Goal: Check status

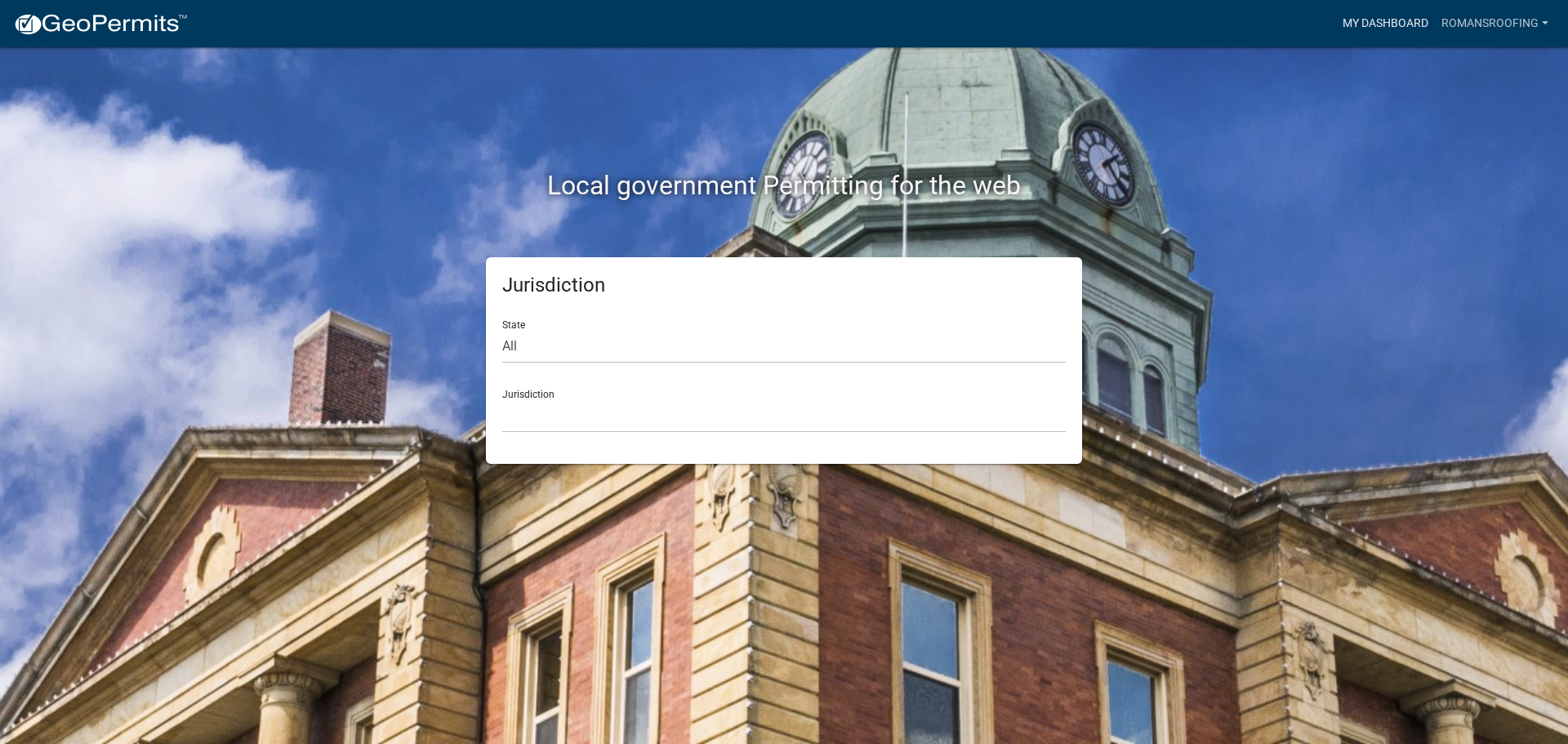
click at [1398, 22] on link "My Dashboard" at bounding box center [1386, 23] width 99 height 31
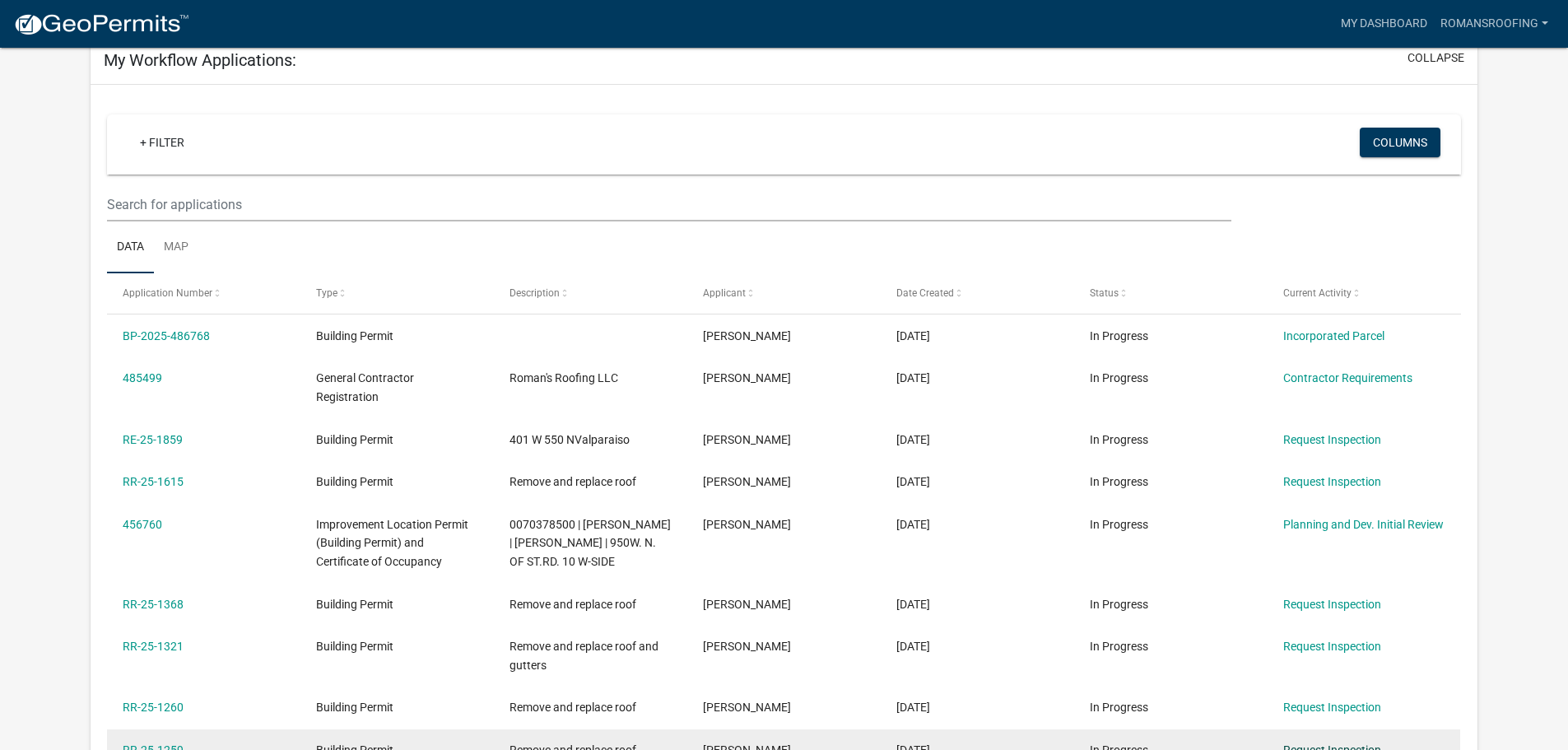
scroll to position [54, 0]
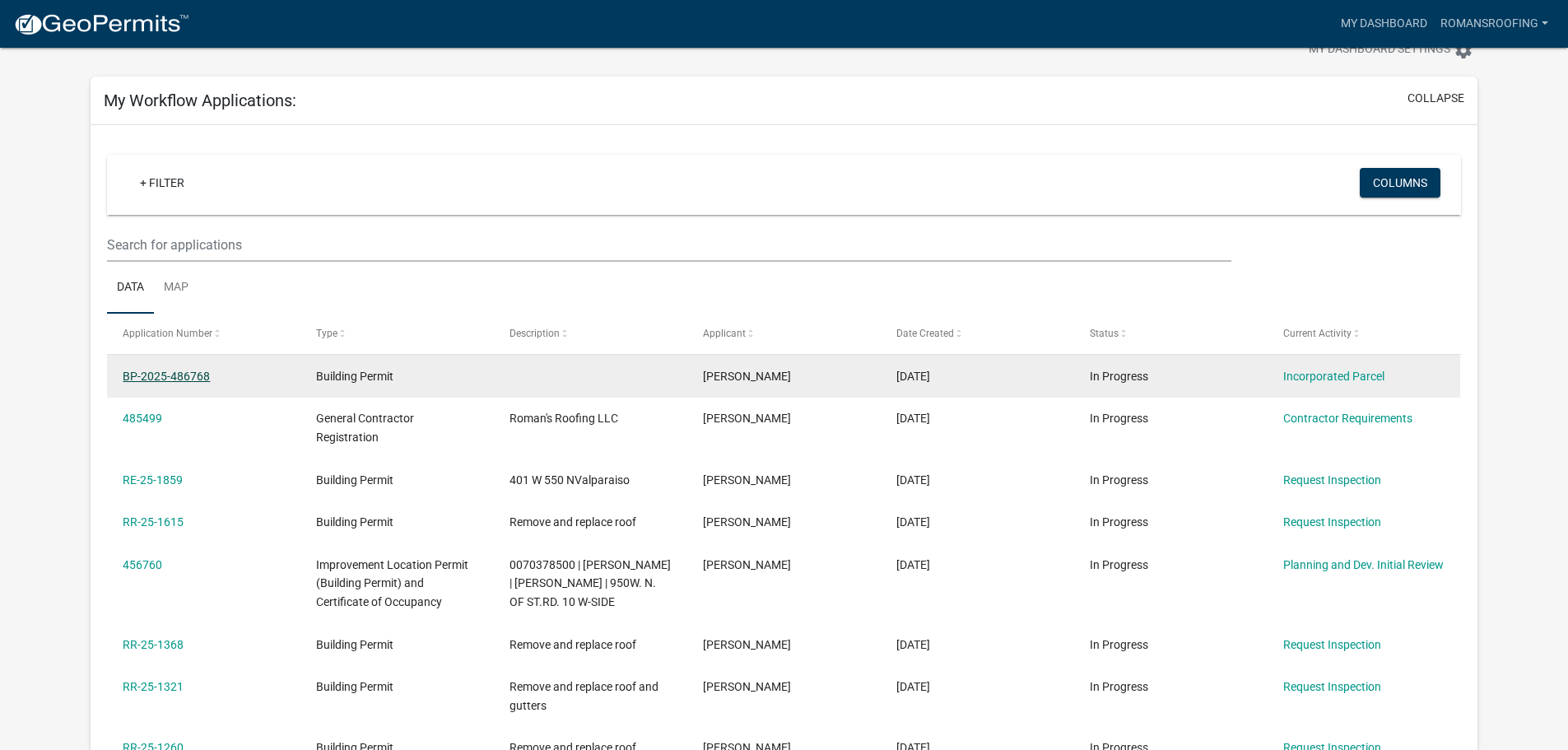
click at [176, 378] on link "BP-2025-486768" at bounding box center [166, 375] width 87 height 13
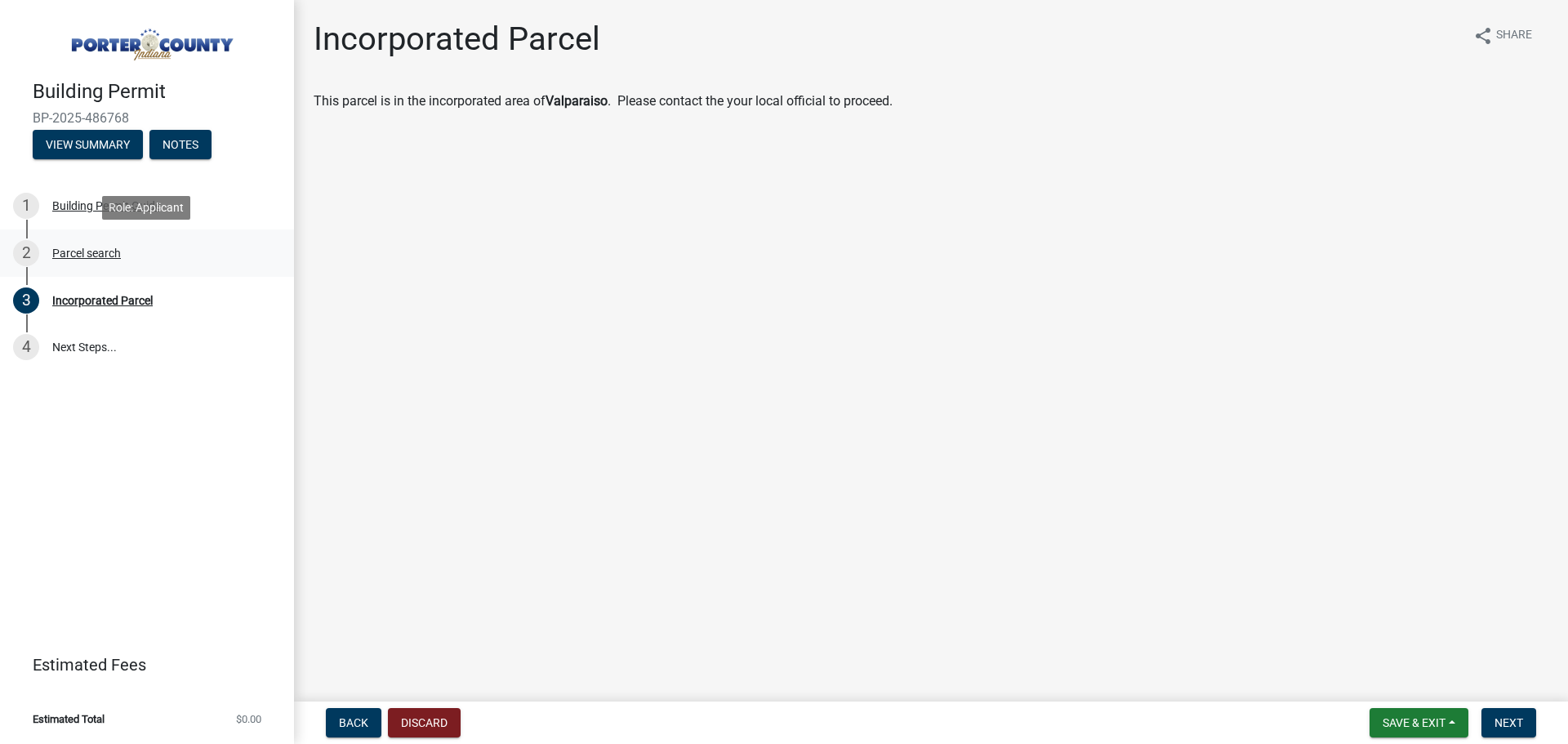
click at [79, 260] on div "2 Parcel search" at bounding box center [140, 253] width 254 height 26
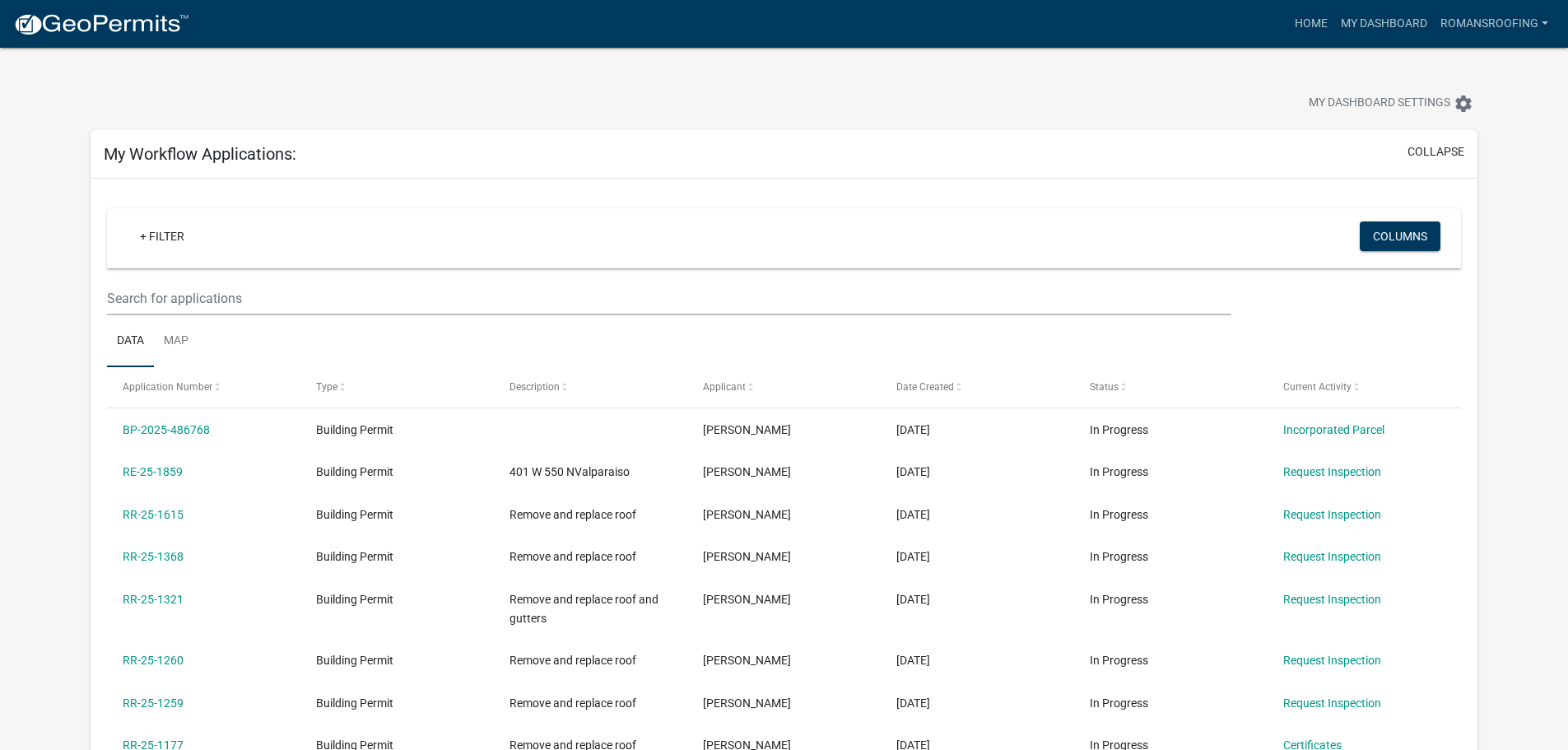
click at [94, 14] on img at bounding box center [101, 25] width 176 height 25
